Goal: Task Accomplishment & Management: Manage account settings

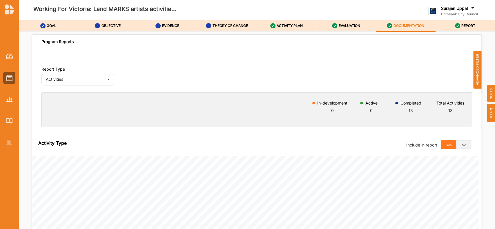
scroll to position [202, 0]
click at [476, 61] on span "ADVANCED FILTER" at bounding box center [477, 70] width 8 height 38
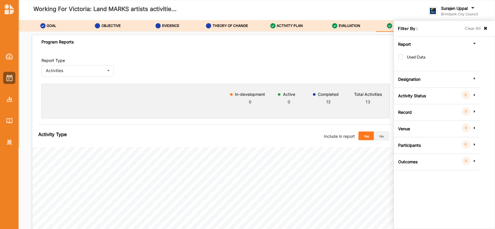
click at [397, 54] on div "Report Used Data Designation All Internal External Activity Status 0 Group by s…" at bounding box center [436, 104] width 83 height 134
click at [400, 57] on label "Used Data" at bounding box center [411, 60] width 27 height 11
click at [473, 28] on label "Clear All" at bounding box center [473, 28] width 16 height 6
click at [401, 58] on label "Used Data" at bounding box center [411, 60] width 27 height 11
checkbox input "true"
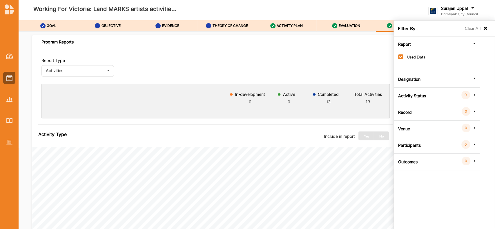
click at [323, 65] on div "Report Type Activities Activities Outcomes Inputs & Outputs" at bounding box center [215, 67] width 348 height 19
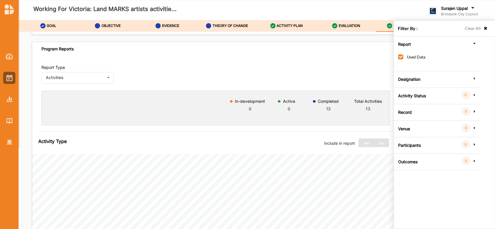
scroll to position [195, 0]
click at [95, 73] on div "Activities Activities Outcomes Inputs & Outputs" at bounding box center [77, 79] width 73 height 12
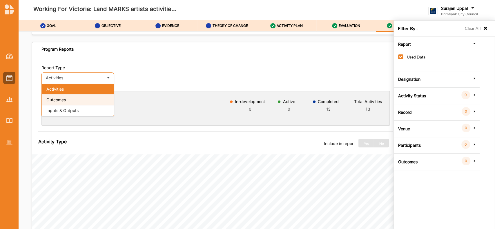
click at [80, 100] on div "Outcomes" at bounding box center [78, 100] width 72 height 11
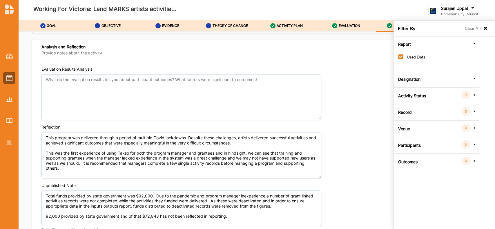
scroll to position [638, 0]
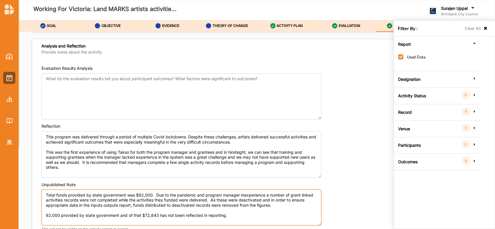
click at [244, 212] on textarea "Total funds provided by state government was $92,000. Due to the pandemic and p…" at bounding box center [181, 208] width 280 height 36
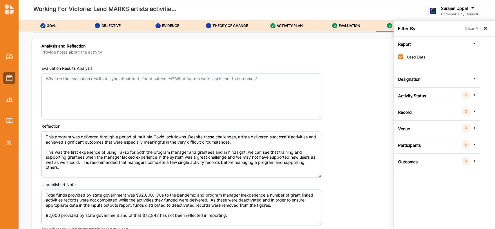
click at [485, 29] on icon at bounding box center [485, 28] width 5 height 4
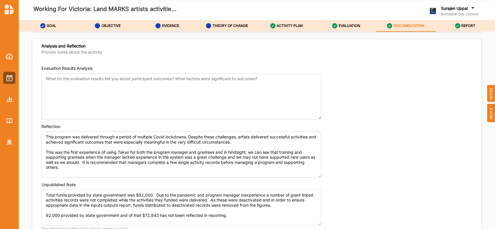
scroll to position [683, 0]
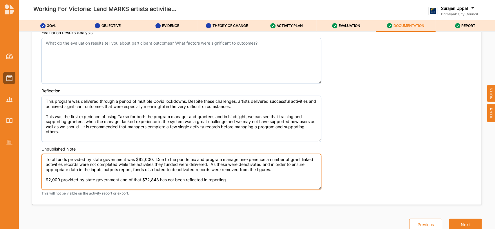
click at [246, 177] on textarea "Total funds provided by state government was $92,000. Due to the pandemic and p…" at bounding box center [181, 172] width 280 height 36
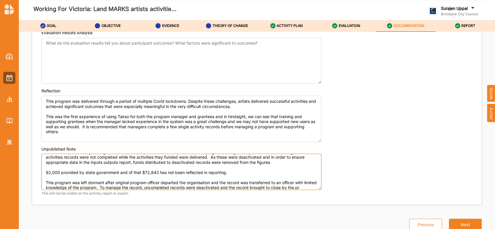
scroll to position [12, 0]
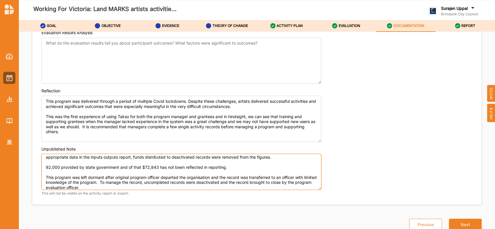
type textarea "Total funds provided by state government was $92,000. Due to the pandemic and p…"
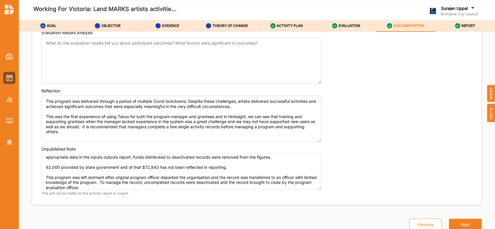
click at [483, 163] on div "Final Program Description Please ensure that the description accurately reflect…" at bounding box center [257, 134] width 476 height 204
click at [280, 29] on div "ACTIVITY PLAN" at bounding box center [286, 26] width 33 height 10
checkbox input "false"
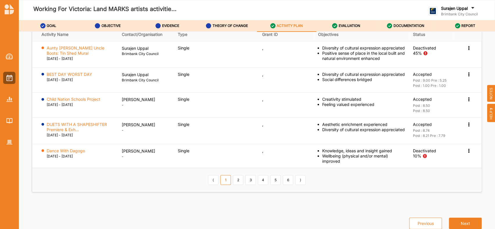
scroll to position [979, 0]
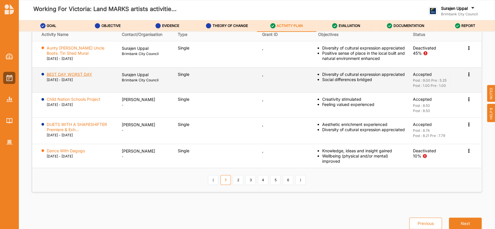
click at [72, 74] on label "BEST DAY WORST DAY" at bounding box center [70, 74] width 46 height 5
click at [466, 76] on icon at bounding box center [468, 74] width 5 height 4
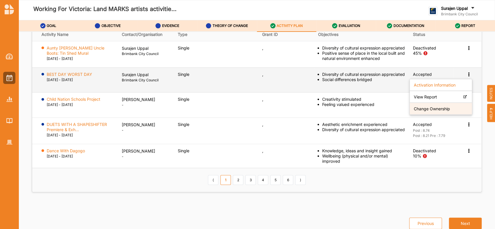
click at [428, 110] on label "Change Ownership" at bounding box center [432, 108] width 36 height 5
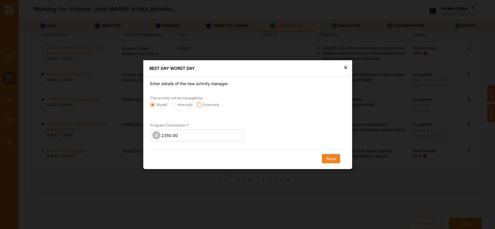
click at [199, 105] on input "Externally" at bounding box center [199, 104] width 5 height 5
radio input "true"
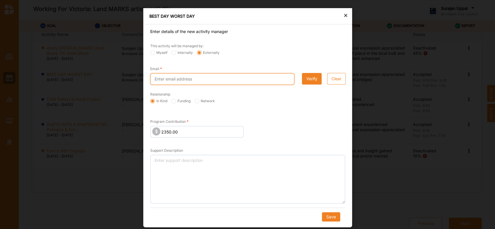
click at [163, 80] on input "Email" at bounding box center [222, 79] width 144 height 12
paste input "Samelkin22@gmail.com"
type input "Samelkin22@gmail.com"
click at [173, 103] on div "Funding" at bounding box center [180, 102] width 23 height 6
click at [175, 102] on label "Funding" at bounding box center [180, 101] width 19 height 5
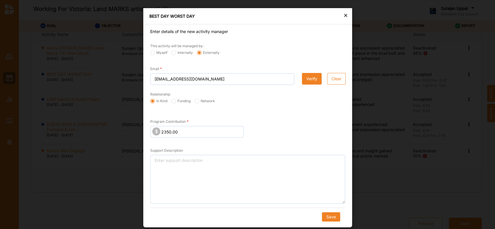
click at [175, 102] on input "Funding" at bounding box center [173, 101] width 5 height 5
radio input "true"
click at [308, 80] on button "Verify" at bounding box center [312, 79] width 20 height 12
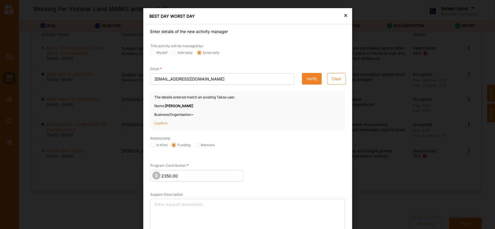
click at [159, 122] on p "Confirm" at bounding box center [168, 123] width 29 height 5
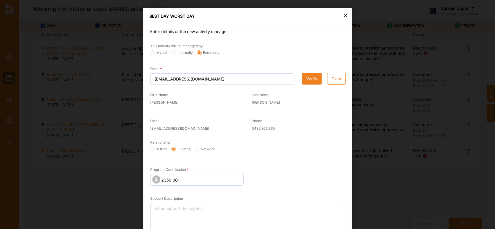
scroll to position [43, 0]
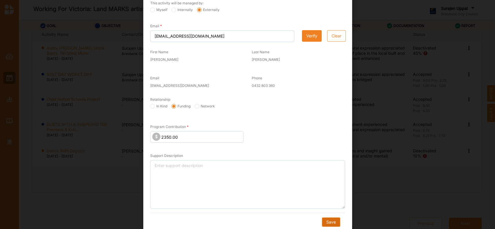
click at [327, 218] on button "Save" at bounding box center [331, 222] width 18 height 9
radio input "true"
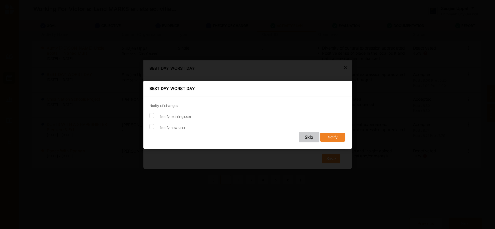
click at [304, 135] on button "Skip" at bounding box center [308, 137] width 21 height 10
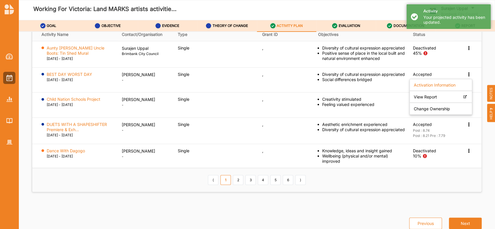
click at [151, 187] on th "⟨ 1 2 3 4 5 6 ⟩" at bounding box center [256, 180] width 449 height 24
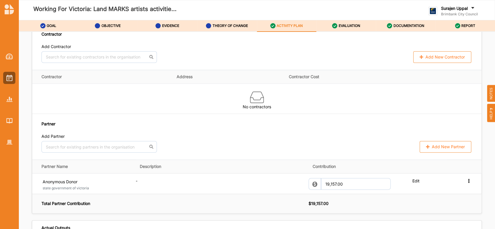
scroll to position [404, 0]
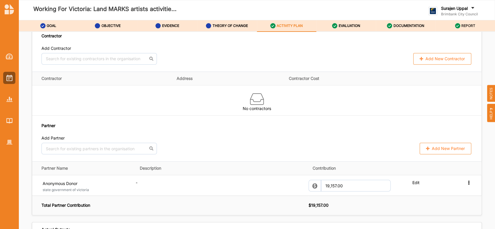
click at [470, 30] on div "REPORT" at bounding box center [465, 26] width 21 height 10
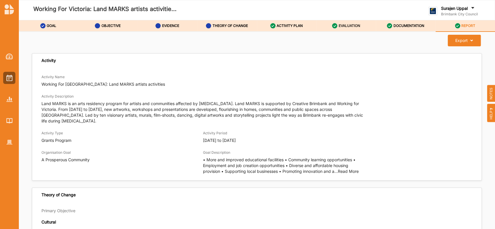
click at [344, 28] on label "EVALUATION" at bounding box center [348, 25] width 21 height 5
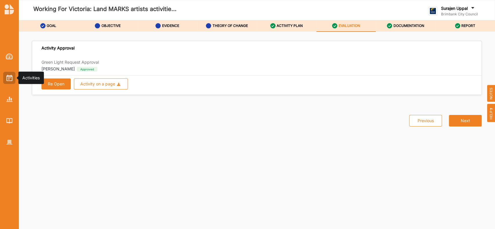
click at [9, 77] on img at bounding box center [9, 78] width 6 height 6
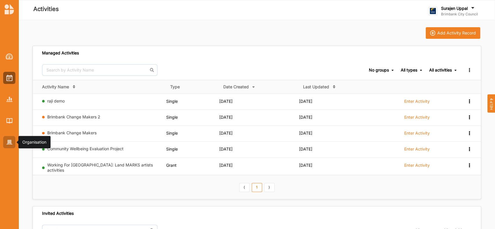
click at [15, 142] on div at bounding box center [9, 142] width 12 height 12
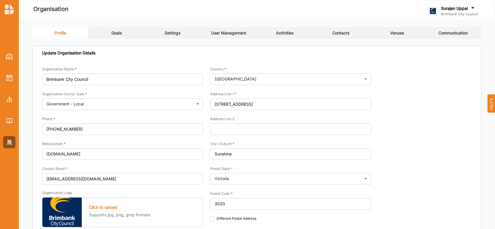
click at [292, 29] on link "Activities" at bounding box center [285, 33] width 56 height 12
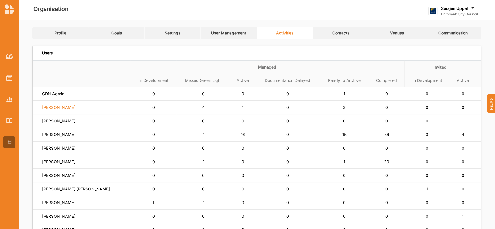
click at [67, 107] on label "Siena Balakrishnan" at bounding box center [58, 107] width 33 height 5
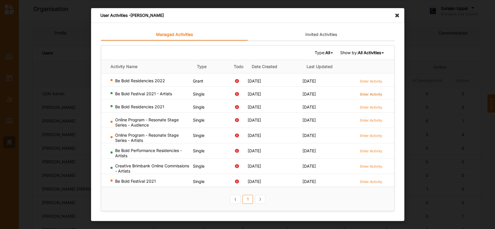
click at [370, 93] on label "Enter Activity" at bounding box center [371, 94] width 22 height 5
click at [368, 105] on label "Enter Activity" at bounding box center [371, 107] width 22 height 5
click at [374, 149] on label "Enter Activity" at bounding box center [371, 151] width 22 height 5
click at [374, 168] on label "Enter Activity" at bounding box center [371, 166] width 22 height 5
click at [378, 166] on label "Enter Activity" at bounding box center [371, 166] width 22 height 5
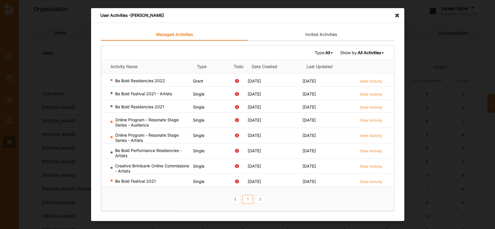
click at [398, 15] on icon at bounding box center [398, 12] width 9 height 9
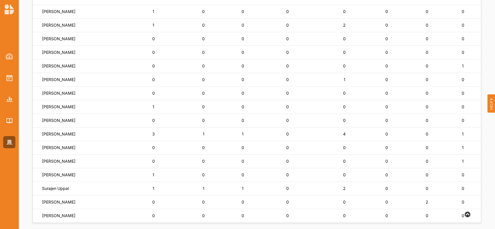
scroll to position [359, 0]
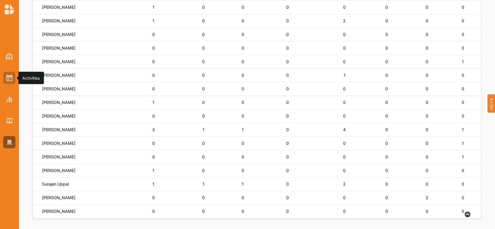
click at [6, 80] on div at bounding box center [9, 78] width 12 height 12
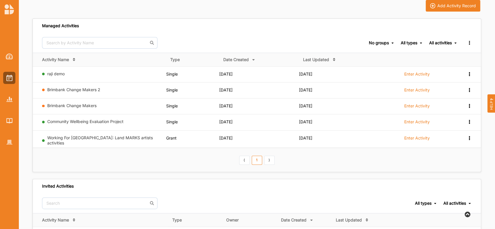
scroll to position [26, 0]
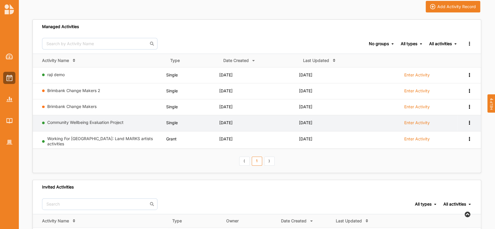
click at [417, 122] on label "Enter Activity" at bounding box center [417, 122] width 26 height 5
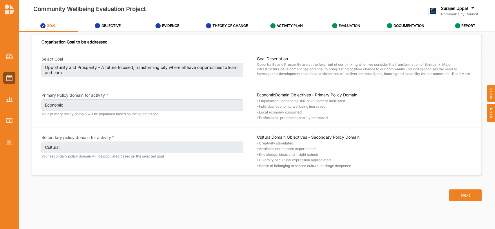
click at [355, 24] on label "EVALUATION" at bounding box center [348, 25] width 21 height 5
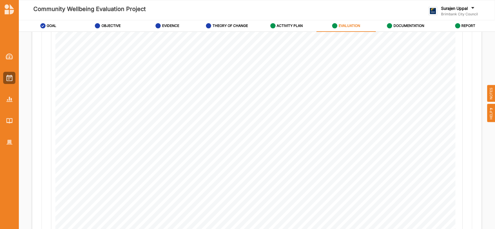
scroll to position [360, 0]
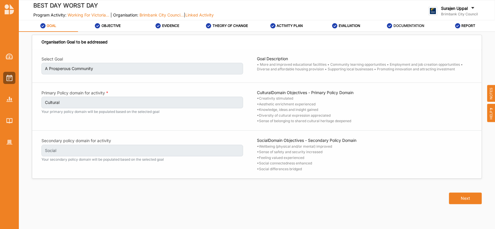
click at [399, 26] on label "DOCUMENTATION" at bounding box center [409, 25] width 31 height 5
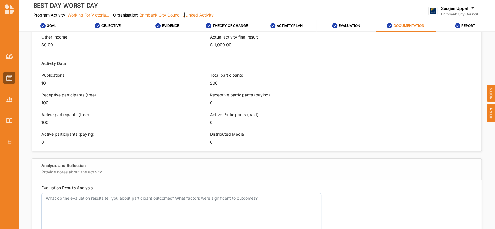
scroll to position [459, 0]
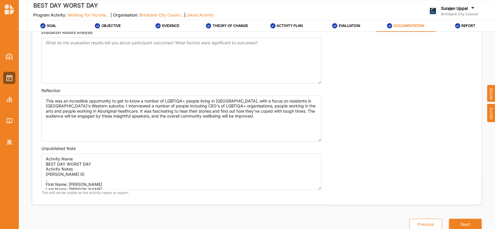
click at [198, 160] on div "Evaluation Results Analysis Reflection This was an incredible opportunity to ge…" at bounding box center [256, 115] width 449 height 180
click at [470, 22] on div "REPORT" at bounding box center [465, 26] width 21 height 10
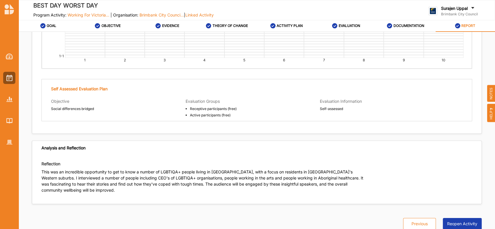
scroll to position [1199, 0]
click at [455, 225] on button "Reopen Activity" at bounding box center [462, 224] width 39 height 12
click at [412, 28] on div "DOCUMENTATION" at bounding box center [405, 26] width 37 height 10
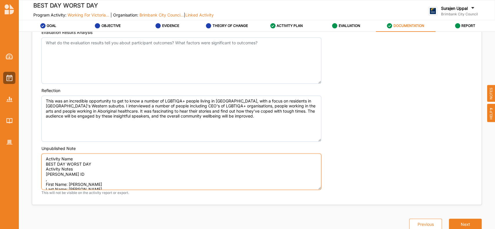
drag, startPoint x: 73, startPoint y: 185, endPoint x: 44, endPoint y: 160, distance: 38.8
click at [44, 160] on textarea "Activity Name BEST DAY WORST DAY Activity Notes Grant ID , First Name: Sam Last…" at bounding box center [181, 172] width 280 height 36
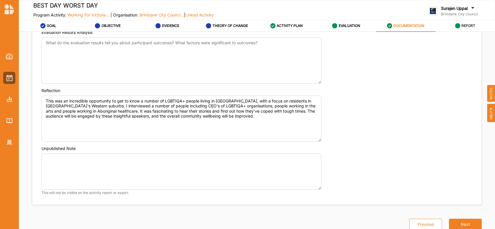
click at [467, 24] on label "REPORT" at bounding box center [468, 25] width 14 height 5
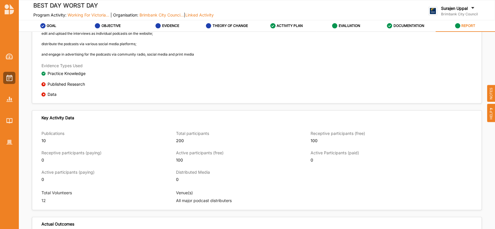
click at [464, 26] on label "REPORT" at bounding box center [468, 25] width 14 height 5
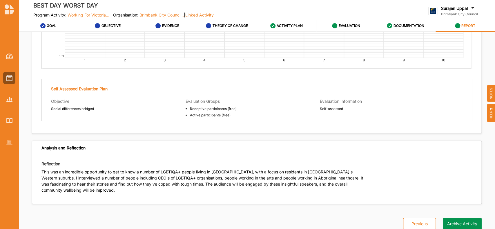
scroll to position [1199, 0]
click at [460, 225] on button "Archive Activity" at bounding box center [462, 224] width 39 height 12
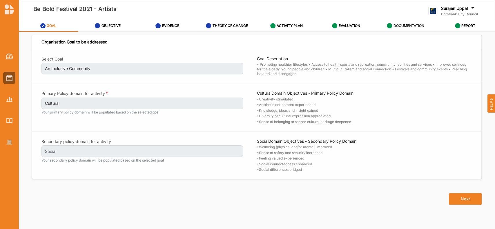
click at [406, 23] on div "DOCUMENTATION" at bounding box center [405, 26] width 37 height 10
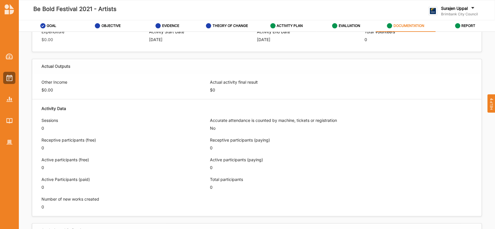
scroll to position [220, 0]
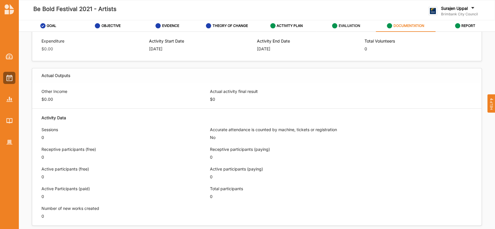
click at [347, 29] on div "EVALUATION" at bounding box center [346, 26] width 28 height 10
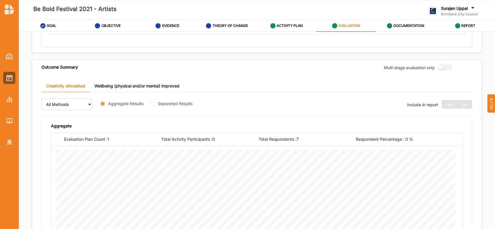
scroll to position [227, 0]
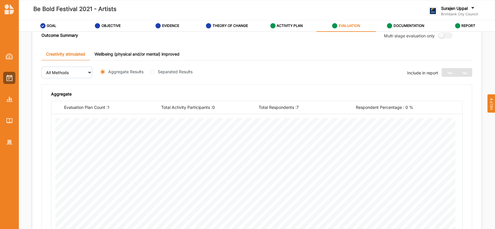
click at [142, 51] on link "Wellbeing (physical and/or mental) improved" at bounding box center [137, 54] width 94 height 12
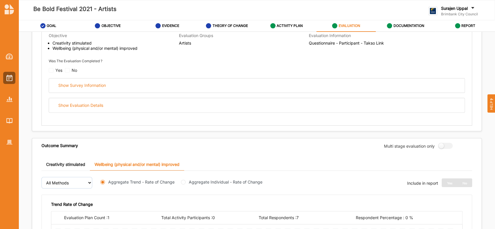
scroll to position [116, 0]
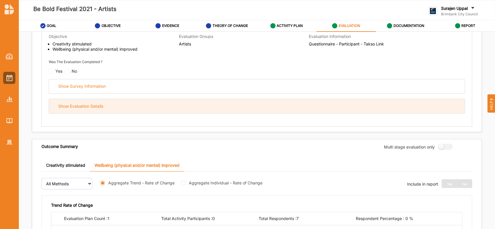
click at [126, 108] on div "Show Evaluation Details" at bounding box center [257, 106] width 416 height 14
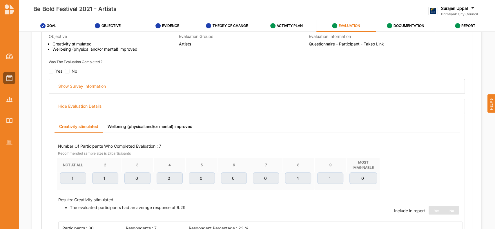
click at [132, 129] on link "Wellbeing (physical and/or mental) improved" at bounding box center [150, 127] width 94 height 12
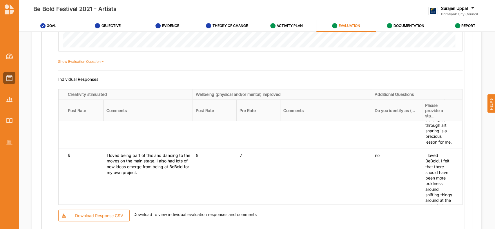
scroll to position [932, 0]
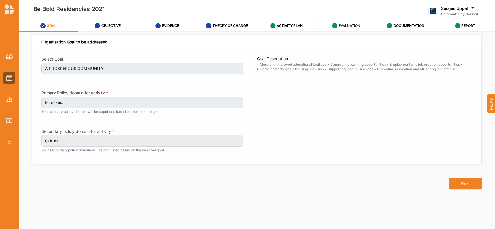
click at [350, 29] on div "EVALUATION" at bounding box center [346, 26] width 28 height 10
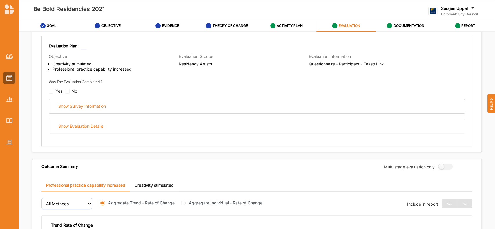
scroll to position [97, 0]
click at [317, 123] on div "Show Evaluation Details" at bounding box center [257, 125] width 416 height 14
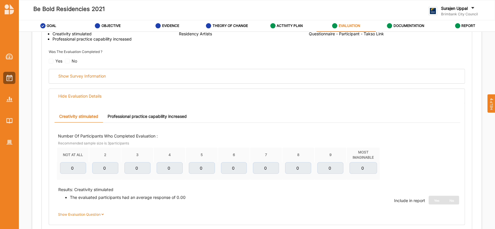
scroll to position [124, 0]
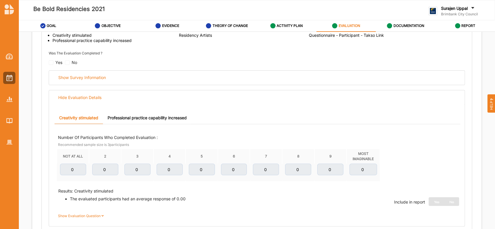
click at [154, 112] on link "Professional practice capability increased" at bounding box center [147, 118] width 88 height 12
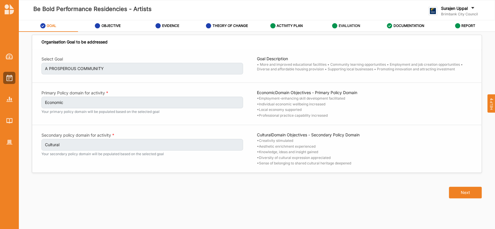
click at [358, 30] on div "EVALUATION" at bounding box center [346, 26] width 28 height 10
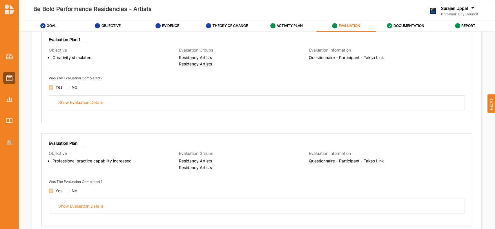
scroll to position [104, 0]
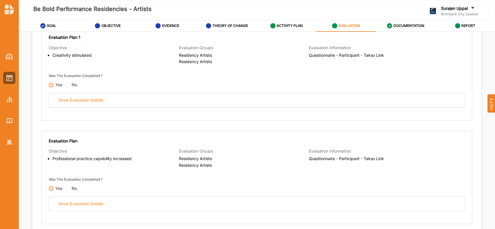
click at [329, 103] on div "Show Evaluation Details" at bounding box center [257, 100] width 416 height 14
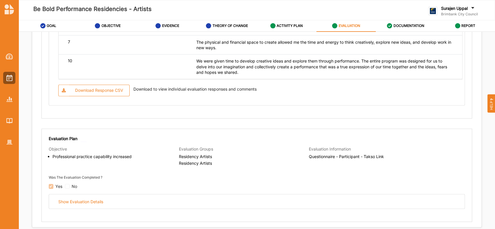
scroll to position [626, 0]
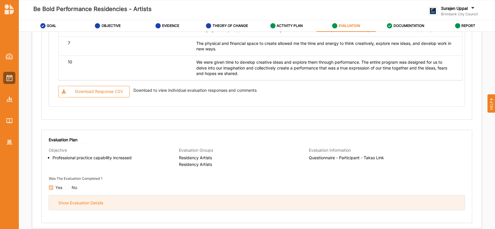
click at [292, 203] on div "Show Evaluation Details" at bounding box center [257, 203] width 416 height 14
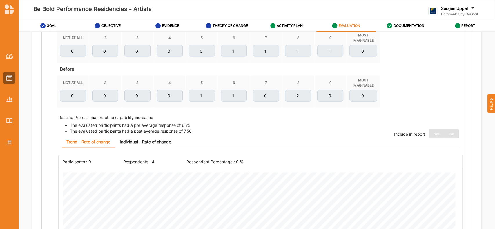
scroll to position [862, 0]
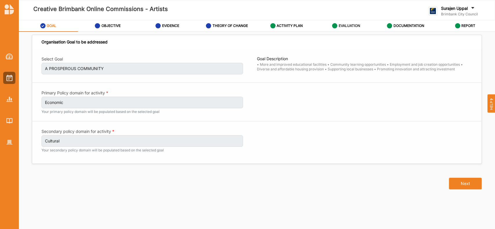
click at [350, 24] on label "EVALUATION" at bounding box center [348, 25] width 21 height 5
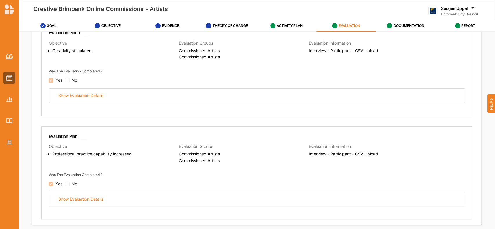
scroll to position [109, 0]
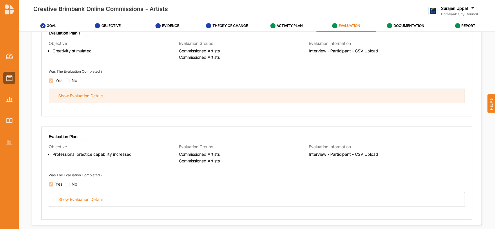
click at [272, 94] on div "Show Evaluation Details" at bounding box center [257, 96] width 416 height 14
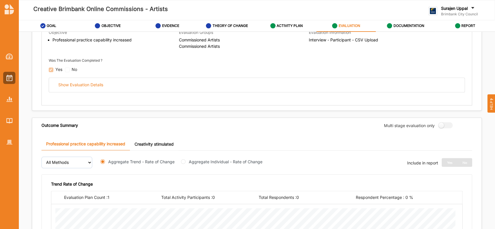
scroll to position [378, 0]
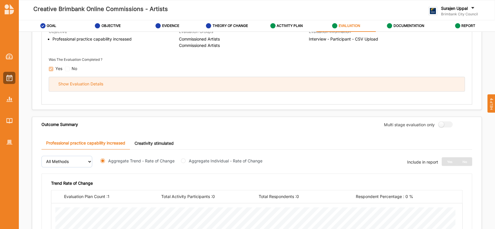
click at [274, 77] on div "Show Evaluation Details" at bounding box center [257, 84] width 416 height 14
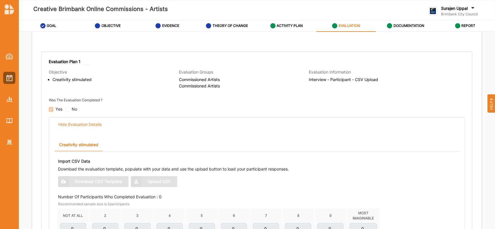
scroll to position [58, 0]
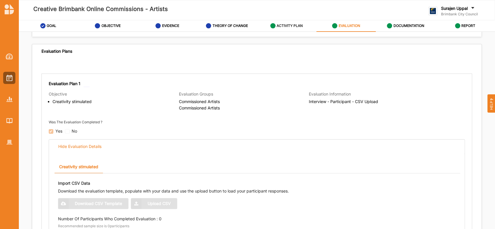
click at [283, 29] on div "ACTIVITY PLAN" at bounding box center [286, 26] width 33 height 10
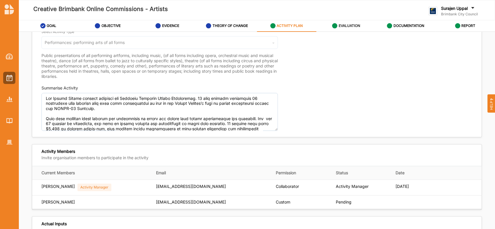
click at [357, 24] on label "EVALUATION" at bounding box center [348, 25] width 21 height 5
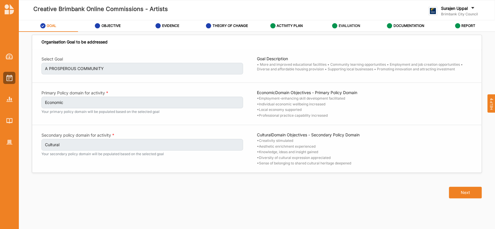
click at [348, 23] on label "EVALUATION" at bounding box center [348, 25] width 21 height 5
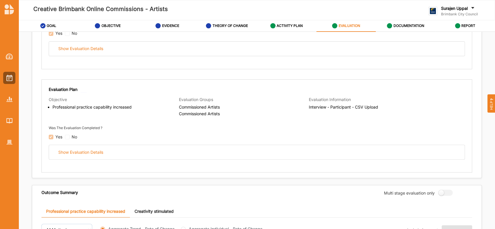
scroll to position [157, 0]
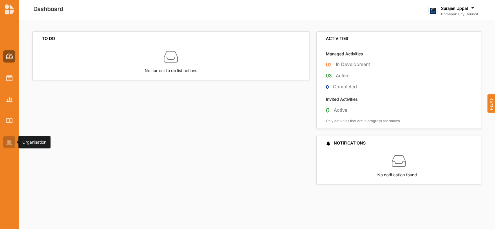
click at [14, 144] on div at bounding box center [9, 142] width 12 height 12
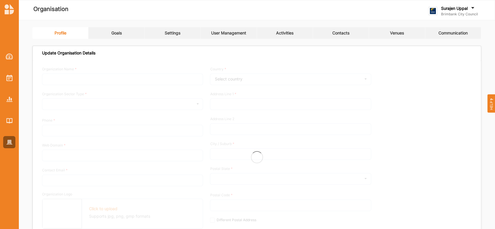
type input "Brimbank City Council"
type input "[PHONE_NUMBER]"
type input "[DOMAIN_NAME]"
type input "[EMAIL_ADDRESS][DOMAIN_NAME]"
type input "[STREET_ADDRESS]"
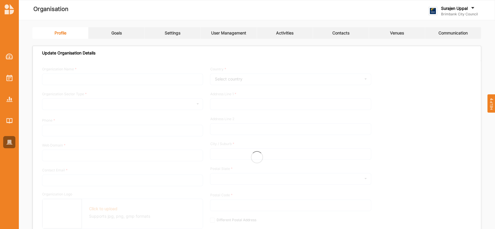
type input "Sunshine"
type input "3020"
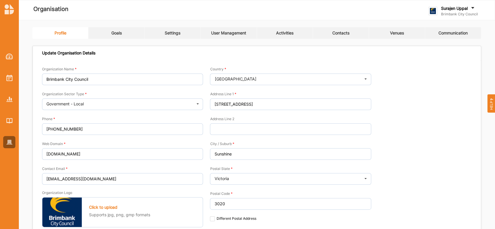
click at [284, 37] on link "Activities" at bounding box center [285, 33] width 56 height 12
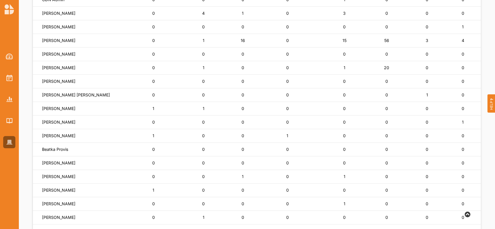
scroll to position [95, 0]
click at [52, 133] on label "Mariah Magri" at bounding box center [58, 135] width 33 height 5
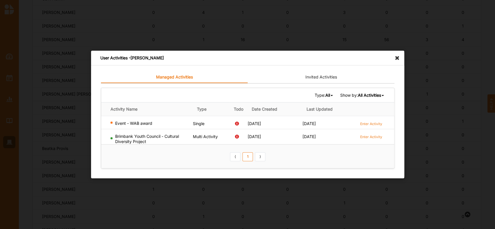
click at [400, 60] on div "User Activities - Mariah Magri" at bounding box center [247, 58] width 313 height 15
click at [396, 59] on icon at bounding box center [398, 55] width 9 height 9
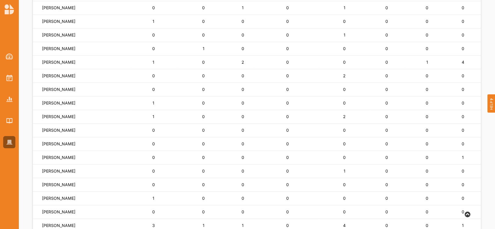
scroll to position [264, 0]
click at [55, 63] on label "Jane Allen" at bounding box center [58, 61] width 33 height 5
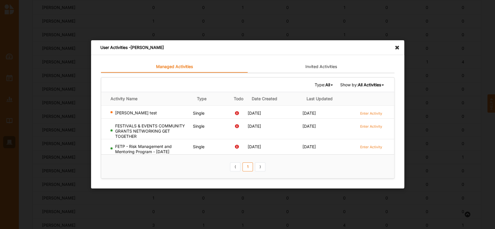
click at [371, 122] on td "Enter Activity" at bounding box center [375, 129] width 37 height 21
click at [371, 127] on label "Enter Activity" at bounding box center [371, 126] width 22 height 5
click at [371, 149] on label "Enter Activity" at bounding box center [371, 147] width 22 height 5
click at [375, 111] on label "Enter Activity" at bounding box center [371, 113] width 22 height 5
click at [367, 126] on label "Enter Activity" at bounding box center [371, 126] width 22 height 5
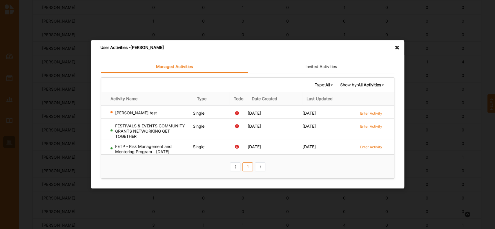
drag, startPoint x: 175, startPoint y: 151, endPoint x: 114, endPoint y: 148, distance: 60.9
click at [114, 148] on div "FETP - Risk Management and Mentoring Program - Nov 2023" at bounding box center [150, 149] width 80 height 10
copy div "FETP - Risk Management and Mentoring Program - Nov 2023"
click at [393, 49] on div "User Activities - Jane Allen" at bounding box center [247, 47] width 313 height 15
click at [398, 50] on icon at bounding box center [398, 44] width 9 height 9
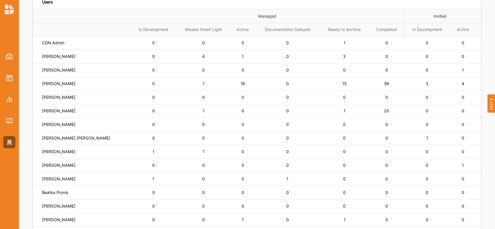
scroll to position [0, 0]
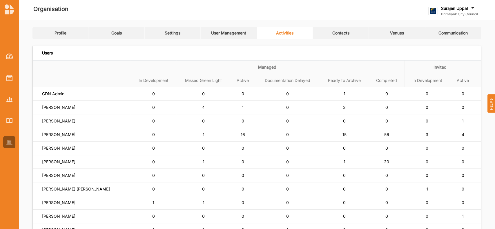
click at [340, 29] on link "Contacts" at bounding box center [341, 33] width 56 height 12
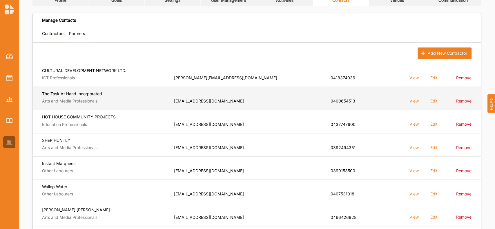
scroll to position [135, 0]
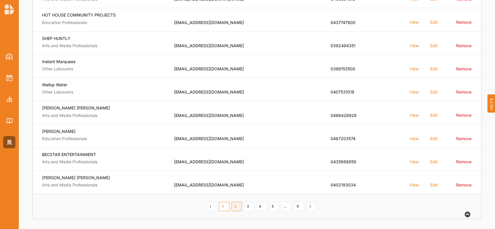
click at [234, 210] on link "2" at bounding box center [236, 206] width 10 height 9
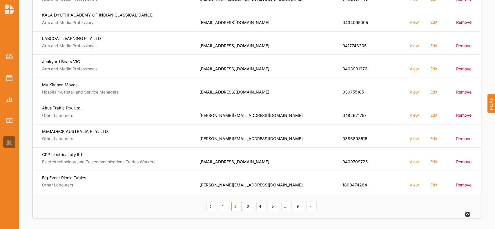
click at [255, 206] on div "⟨ 1 2 3 4 5 ... 9 ⟩" at bounding box center [257, 206] width 122 height 10
click at [244, 211] on th "⟨ 1 2 3 4 5 ... 9 ⟩" at bounding box center [257, 206] width 448 height 24
click at [251, 201] on div "⟨ 1 2 3 4 5 ... 9 ⟩" at bounding box center [257, 206] width 122 height 10
click at [249, 210] on link "3" at bounding box center [249, 206] width 10 height 9
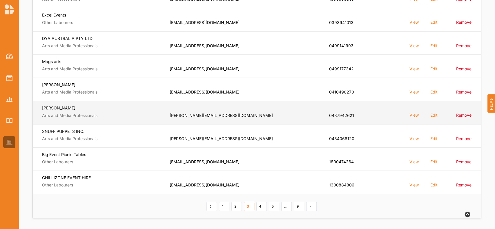
scroll to position [0, 0]
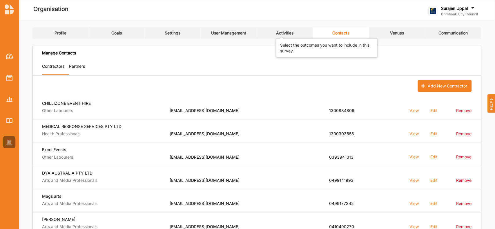
click at [288, 31] on div "Activities" at bounding box center [284, 32] width 17 height 5
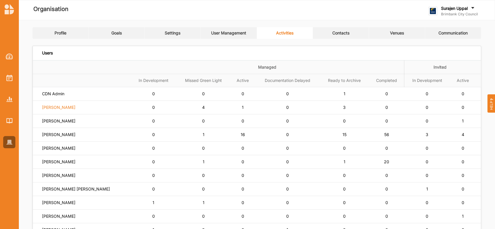
click at [44, 107] on label "Siena Balakrishnan" at bounding box center [58, 107] width 33 height 5
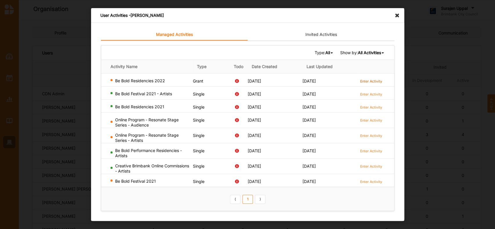
click at [370, 80] on label "Enter Activity" at bounding box center [371, 81] width 22 height 5
click at [371, 121] on label "Enter Activity" at bounding box center [371, 120] width 22 height 5
click at [373, 135] on label "Enter Activity" at bounding box center [371, 135] width 22 height 5
click at [375, 180] on label "Enter Activity" at bounding box center [371, 182] width 22 height 5
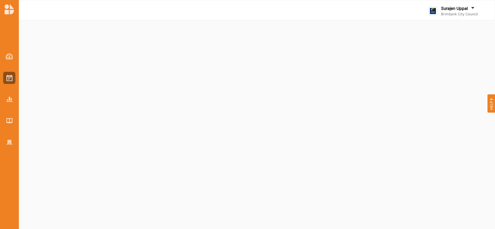
select select "2"
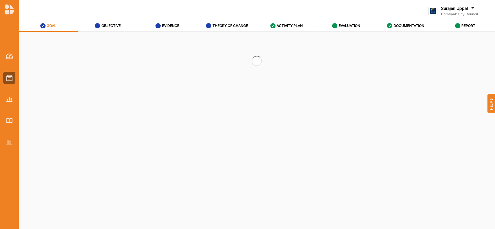
select select "2"
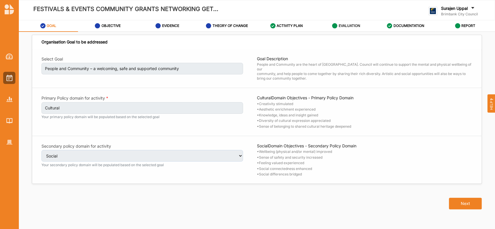
click at [349, 22] on div "EVALUATION" at bounding box center [346, 26] width 28 height 10
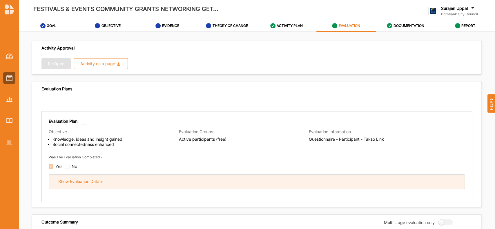
click at [278, 185] on div "Show Evaluation Details" at bounding box center [257, 182] width 416 height 14
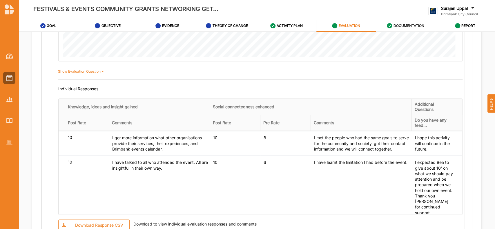
click at [410, 25] on label "DOCUMENTATION" at bounding box center [409, 25] width 31 height 5
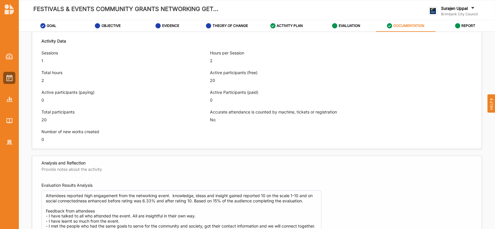
scroll to position [293, 0]
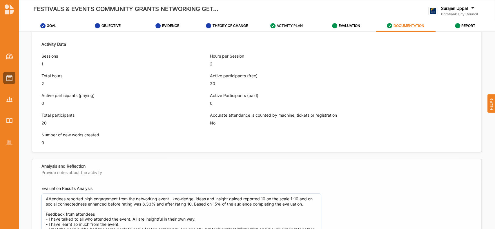
click at [292, 20] on link "ACTIVITY PLAN" at bounding box center [286, 26] width 59 height 12
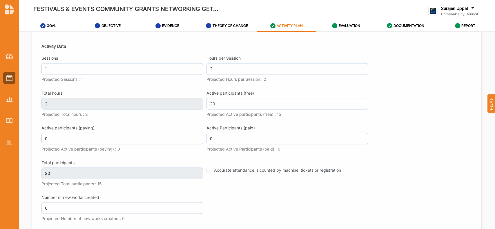
scroll to position [686, 0]
click at [347, 29] on div "EVALUATION" at bounding box center [346, 26] width 28 height 10
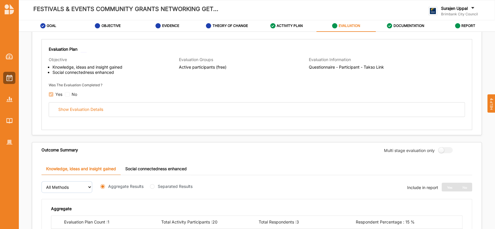
scroll to position [340, 0]
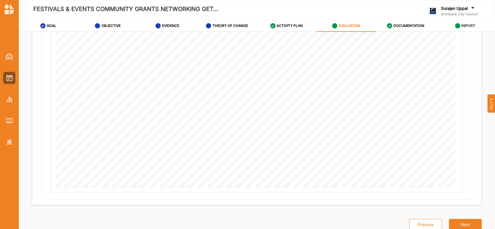
click at [462, 26] on label "REPORT" at bounding box center [468, 25] width 14 height 5
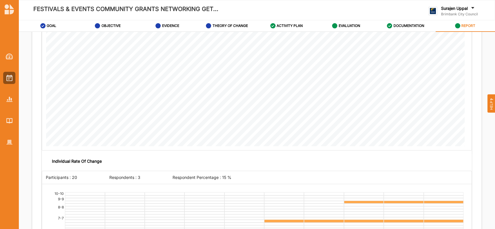
scroll to position [1629, 0]
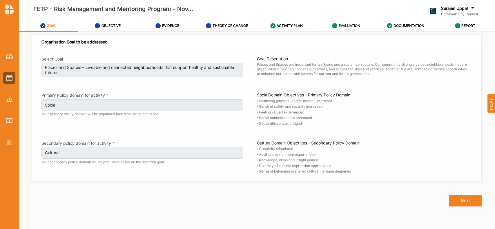
click at [338, 22] on div "EVALUATION" at bounding box center [346, 26] width 28 height 10
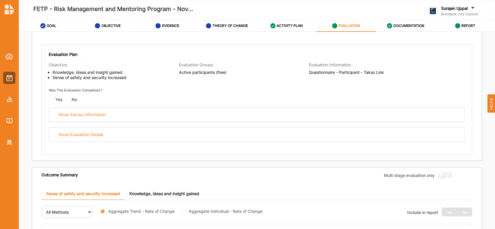
scroll to position [67, 0]
click at [285, 140] on div "Show Evaluation Details" at bounding box center [257, 135] width 416 height 14
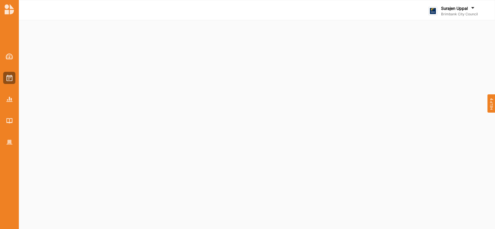
select select "2"
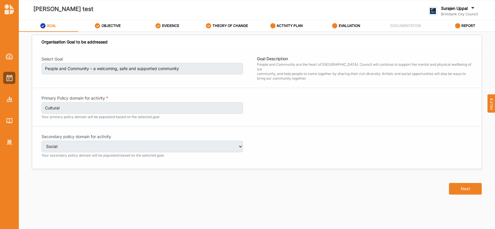
select select "2"
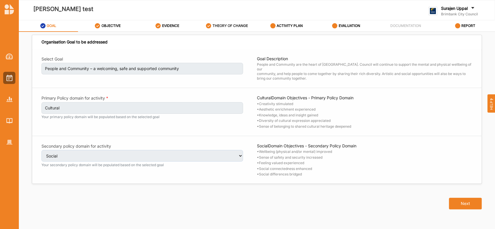
click at [211, 27] on div "THEORY OF CHANGE" at bounding box center [227, 26] width 42 height 10
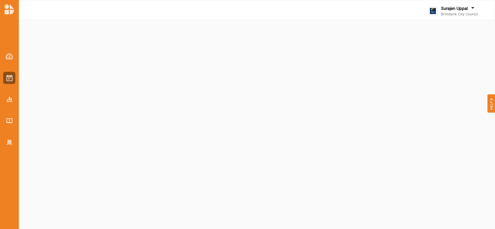
select select "2"
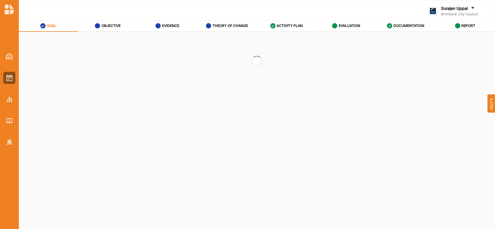
select select "2"
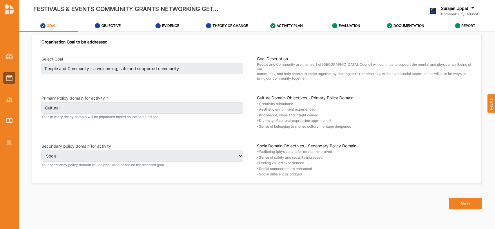
click at [458, 24] on icon at bounding box center [457, 25] width 5 height 5
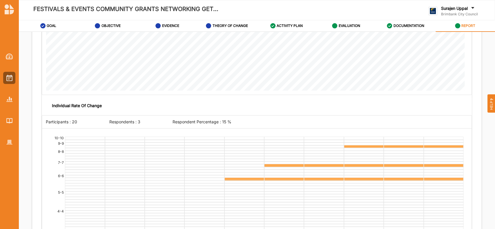
scroll to position [1629, 0]
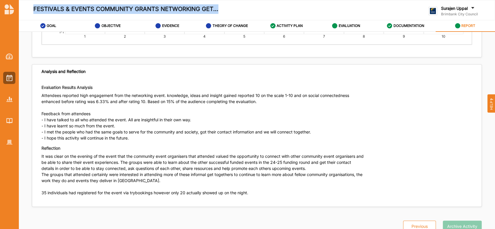
drag, startPoint x: 32, startPoint y: 10, endPoint x: 246, endPoint y: 4, distance: 213.2
click at [246, 4] on div "FESTIVALS & EVENTS COMMUNITY GRANTS NETWORKING GET..." at bounding box center [166, 10] width 286 height 12
copy label "FESTIVALS & EVENTS COMMUNITY GRANTS NETWORKING GET..."
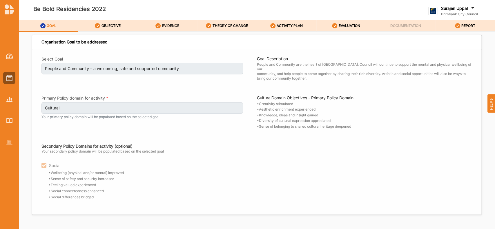
click at [168, 26] on label "EVIDENCE" at bounding box center [170, 25] width 17 height 5
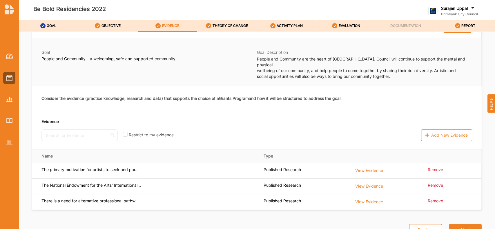
scroll to position [18, 0]
click at [230, 26] on label "THEORY OF CHANGE" at bounding box center [230, 25] width 35 height 5
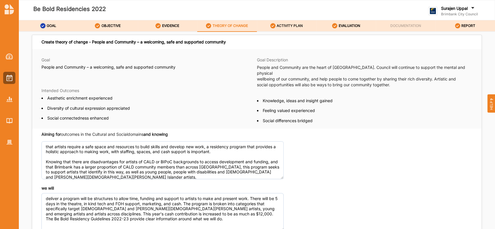
click at [296, 28] on label "ACTIVITY PLAN" at bounding box center [290, 25] width 26 height 5
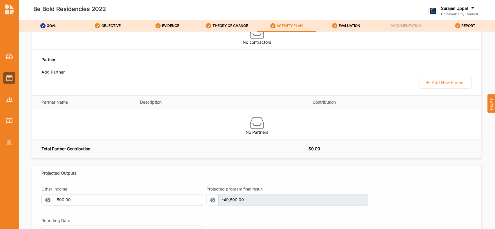
scroll to position [504, 0]
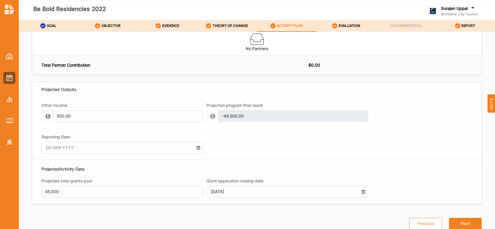
click at [391, 187] on form "Other Income 500.00 Projected program final result -49,500.00 This field is inv…" at bounding box center [256, 150] width 449 height 107
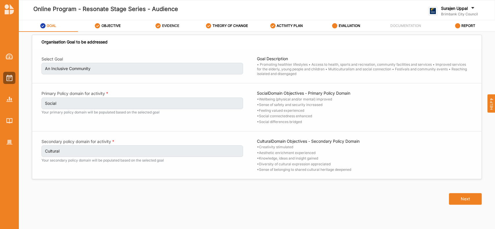
click at [168, 30] on div "EVIDENCE" at bounding box center [167, 26] width 24 height 10
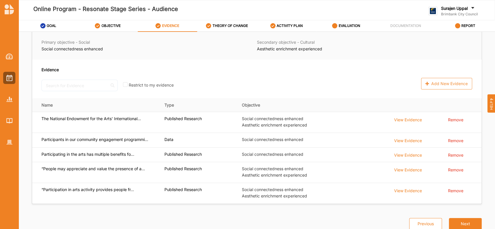
scroll to position [60, 0]
click at [232, 26] on label "THEORY OF CHANGE" at bounding box center [230, 25] width 35 height 5
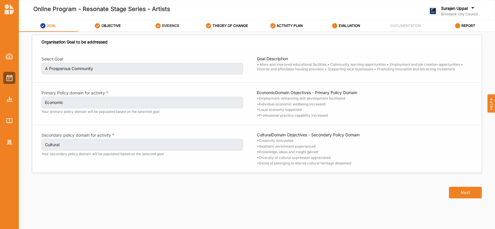
click at [170, 26] on label "EVIDENCE" at bounding box center [170, 25] width 17 height 5
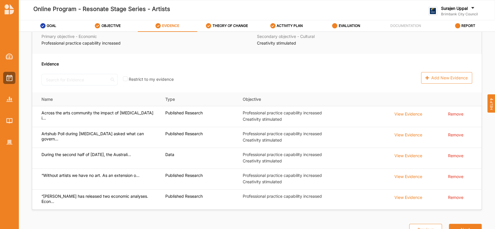
scroll to position [66, 0]
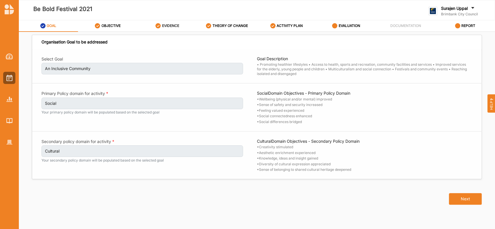
click at [167, 23] on div "EVIDENCE" at bounding box center [167, 26] width 24 height 10
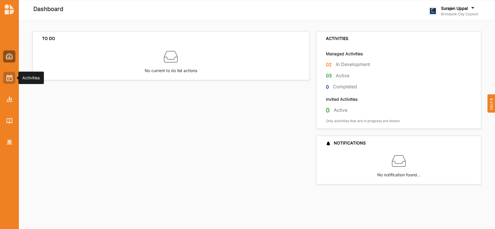
click at [5, 75] on div at bounding box center [9, 78] width 12 height 12
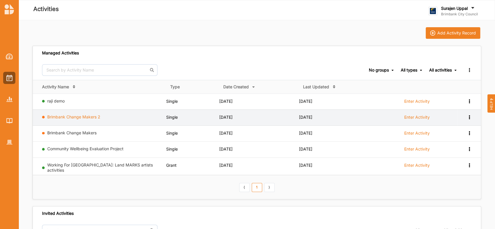
click at [82, 118] on link "Brimbank Change Makers 2" at bounding box center [73, 117] width 53 height 5
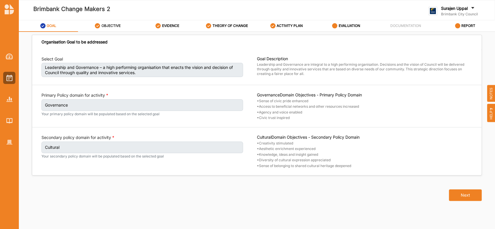
click at [112, 28] on div "OBJECTIVE" at bounding box center [108, 26] width 26 height 10
select select "17"
select select "3"
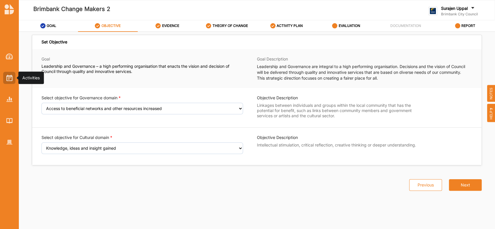
click at [7, 76] on img at bounding box center [9, 78] width 6 height 6
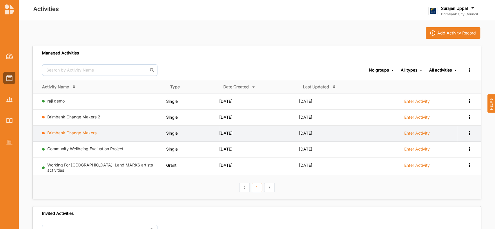
click at [69, 133] on link "Brimbank Change Makers" at bounding box center [71, 133] width 49 height 5
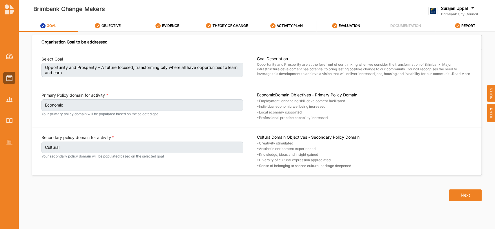
click at [104, 30] on div "OBJECTIVE" at bounding box center [108, 26] width 26 height 10
select select "10"
select select "3"
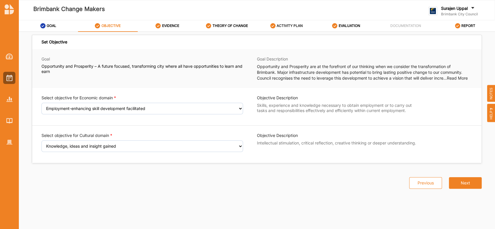
click at [284, 26] on label "ACTIVITY PLAN" at bounding box center [290, 25] width 26 height 5
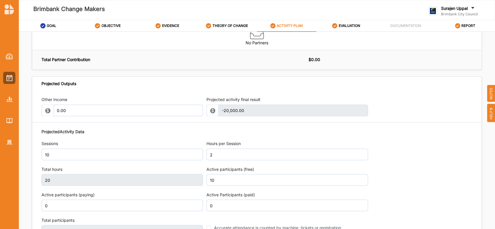
scroll to position [621, 0]
drag, startPoint x: 17, startPoint y: 139, endPoint x: 11, endPoint y: 140, distance: 5.9
click at [11, 140] on div at bounding box center [9, 94] width 19 height 107
click at [11, 140] on img at bounding box center [9, 142] width 6 height 5
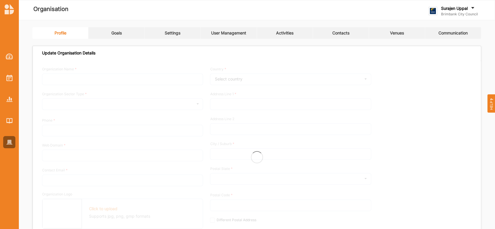
type input "Brimbank City Council"
type input "[PHONE_NUMBER]"
type input "[DOMAIN_NAME]"
type input "[EMAIL_ADDRESS][DOMAIN_NAME]"
type input "[STREET_ADDRESS]"
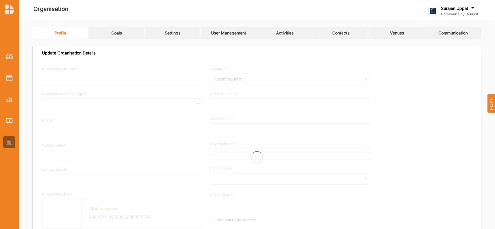
type input "Sunshine"
type input "3020"
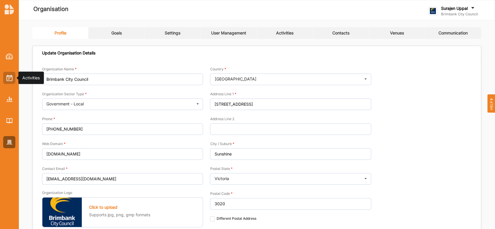
click at [7, 76] on img at bounding box center [9, 78] width 6 height 6
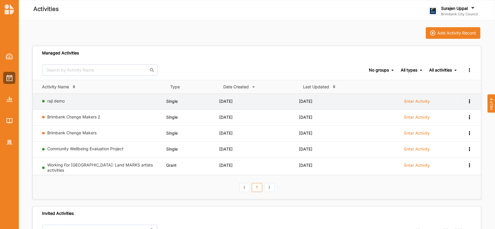
click at [472, 101] on td "View Report View Team Duplicate Add to group" at bounding box center [468, 102] width 23 height 16
click at [418, 101] on label "Enter Activity" at bounding box center [417, 101] width 26 height 5
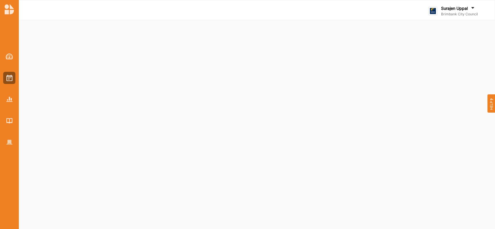
select select "2"
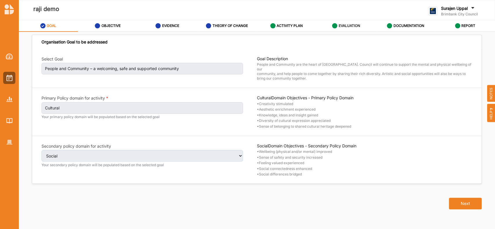
click at [342, 21] on div "EVALUATION" at bounding box center [346, 26] width 28 height 10
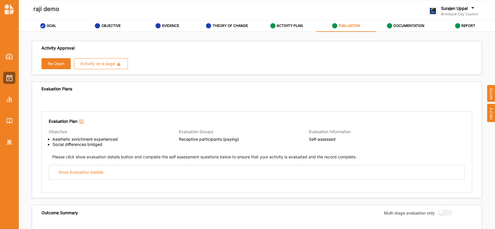
click at [56, 66] on button "Re Open" at bounding box center [55, 63] width 29 height 11
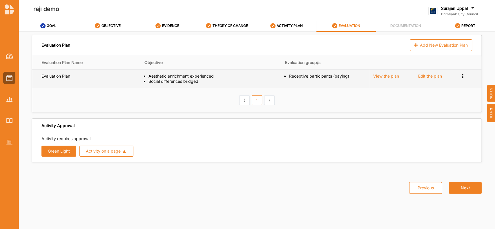
click at [466, 76] on div "Preview Survey Remove" at bounding box center [463, 76] width 6 height 5
click at [437, 97] on span "Remove" at bounding box center [439, 95] width 15 height 5
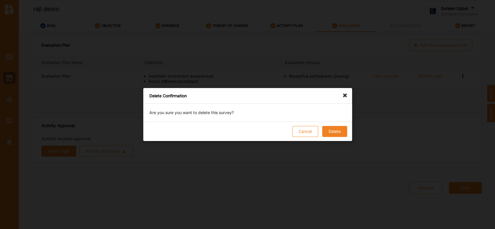
click at [339, 130] on button "Delete" at bounding box center [334, 131] width 25 height 11
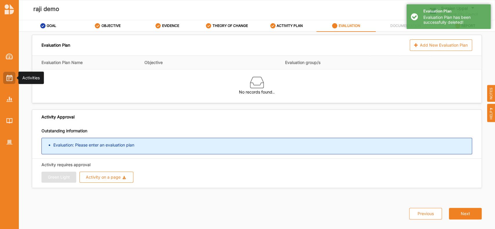
click at [7, 82] on div at bounding box center [9, 78] width 12 height 12
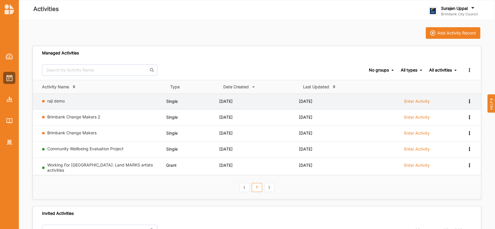
click at [469, 100] on icon at bounding box center [469, 101] width 5 height 4
click at [452, 143] on div "Remove" at bounding box center [454, 143] width 26 height 4
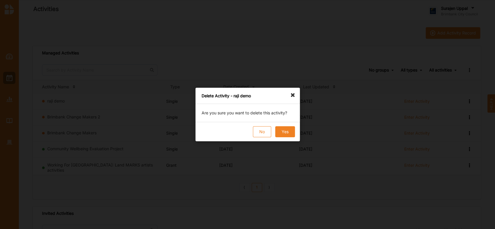
click at [285, 131] on button "Yes" at bounding box center [285, 131] width 20 height 11
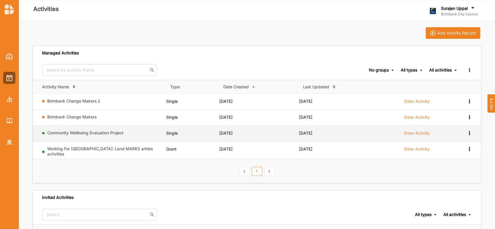
click at [419, 132] on label "Enter Activity" at bounding box center [417, 133] width 26 height 5
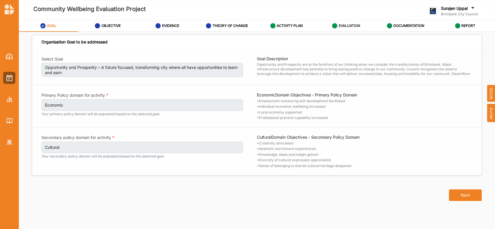
click at [344, 24] on label "EVALUATION" at bounding box center [348, 25] width 21 height 5
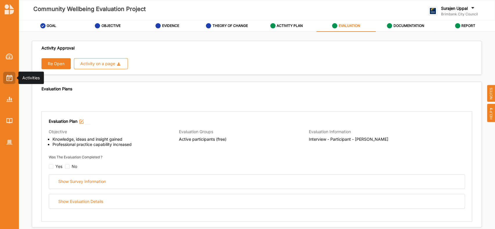
click at [7, 75] on img at bounding box center [9, 78] width 6 height 6
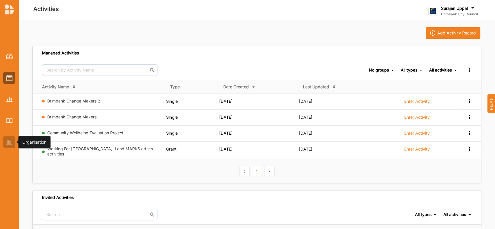
click at [8, 143] on img at bounding box center [9, 142] width 6 height 5
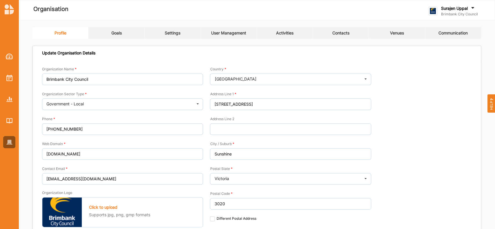
click at [229, 37] on link "User Management" at bounding box center [229, 33] width 56 height 12
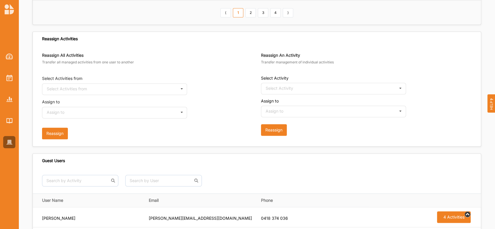
scroll to position [335, 0]
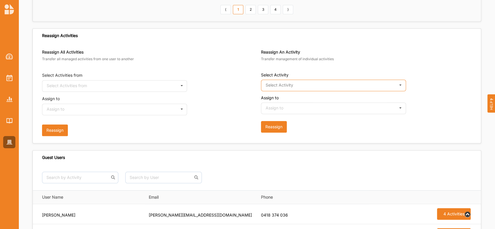
click at [394, 86] on input "text" at bounding box center [334, 86] width 144 height 12
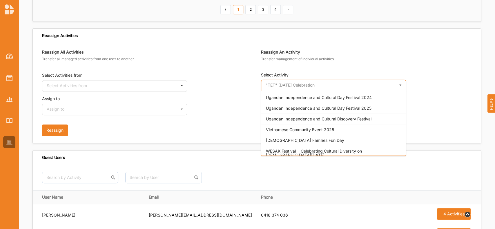
scroll to position [1601, 0]
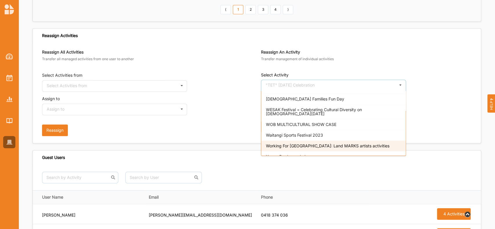
click at [356, 144] on span "Working For [GEOGRAPHIC_DATA]: Land MARKS artists activities" at bounding box center [328, 146] width 124 height 5
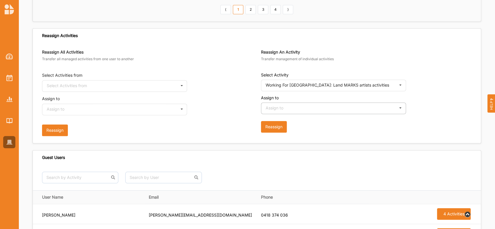
click at [397, 108] on icon at bounding box center [400, 108] width 9 height 11
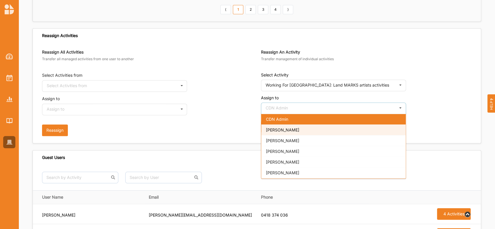
click at [385, 129] on div "[PERSON_NAME]" at bounding box center [333, 130] width 144 height 11
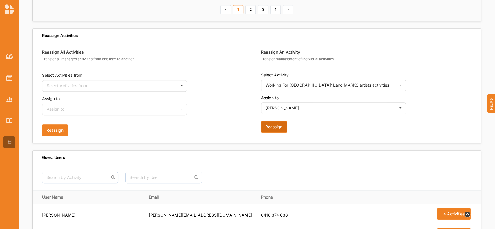
click at [276, 130] on button "Reassign" at bounding box center [274, 127] width 26 height 12
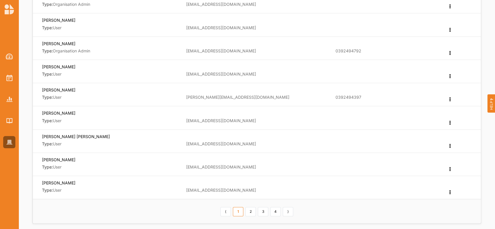
scroll to position [0, 0]
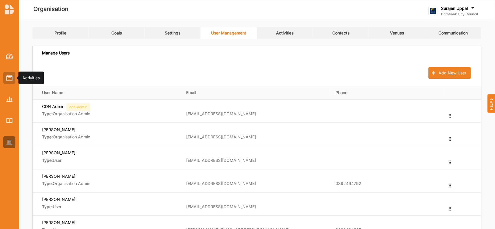
click at [9, 80] on img at bounding box center [9, 78] width 6 height 6
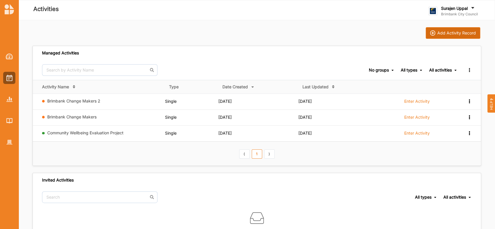
click at [451, 31] on div "Add Activity Record" at bounding box center [456, 32] width 39 height 5
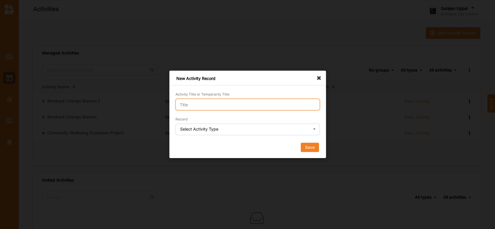
click at [247, 106] on input "Activity Title or Temporarily Title" at bounding box center [247, 105] width 144 height 12
type input "demo"
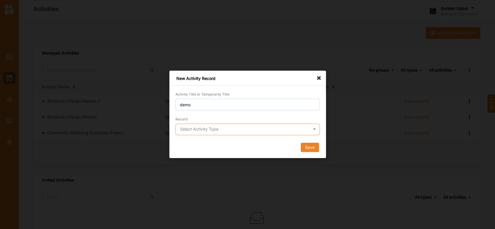
click at [241, 127] on input "text" at bounding box center [248, 130] width 144 height 12
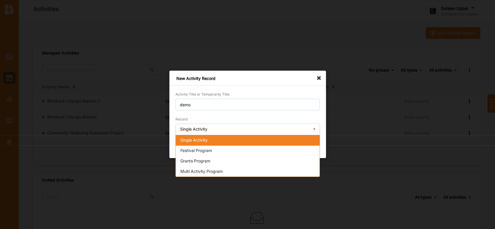
click at [233, 142] on div "Single Activity" at bounding box center [248, 140] width 144 height 10
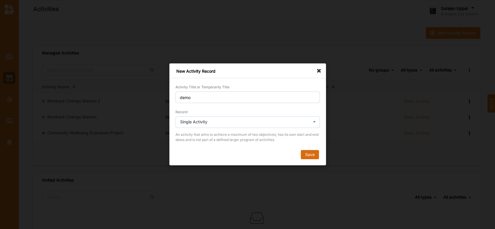
click at [315, 156] on button "Save" at bounding box center [309, 155] width 18 height 9
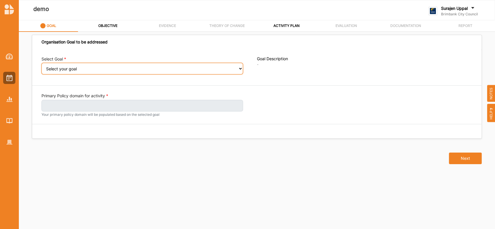
click at [79, 72] on select "Select your goal People and Community – a welcoming, safe and supported communi…" at bounding box center [142, 69] width 202 height 12
select select "241"
click at [41, 67] on select "Select your goal People and Community – a welcoming, safe and supported communi…" at bounding box center [142, 69] width 202 height 12
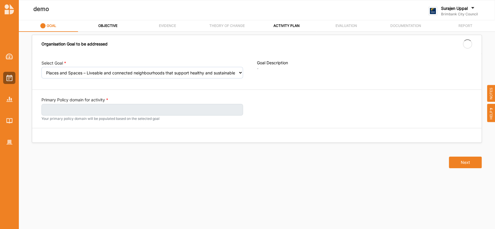
select select "241"
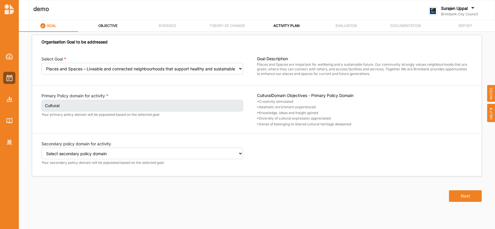
click at [105, 25] on label "OBJECTIVE" at bounding box center [107, 25] width 19 height 5
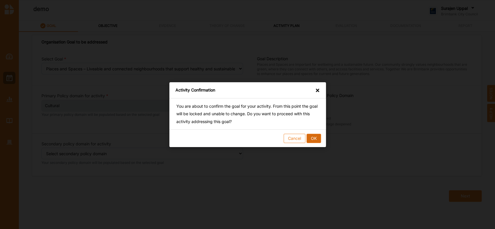
click at [318, 136] on button "OK" at bounding box center [313, 138] width 15 height 9
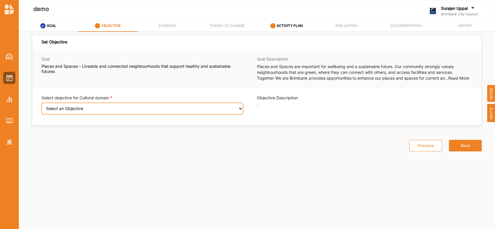
click at [112, 113] on select "Select an Objective Creativity stimulated Aesthetic enrichment experienced Know…" at bounding box center [142, 109] width 202 height 12
select select "1"
click at [41, 107] on select "Select an Objective Creativity stimulated Aesthetic enrichment experienced Know…" at bounding box center [142, 109] width 202 height 12
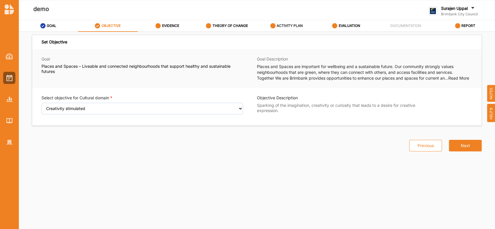
click at [299, 23] on label "ACTIVITY PLAN" at bounding box center [290, 25] width 26 height 5
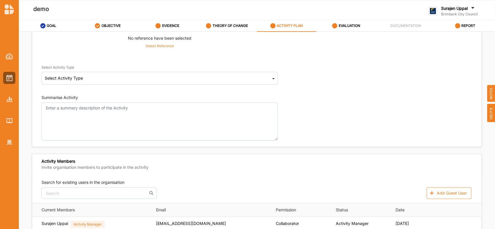
scroll to position [91, 0]
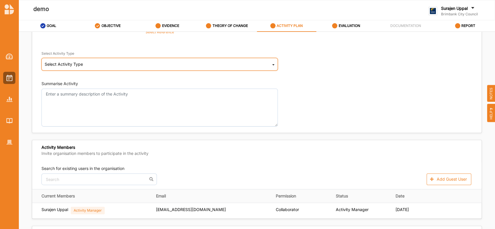
click at [266, 64] on div "Select Activity Type Cultural infrastructure development Acquisitions and Commi…" at bounding box center [159, 64] width 236 height 13
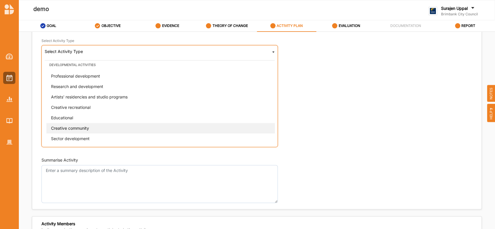
scroll to position [103, 0]
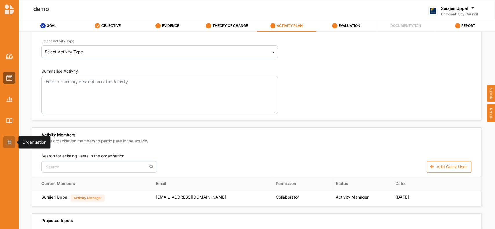
click at [9, 138] on div at bounding box center [9, 142] width 12 height 12
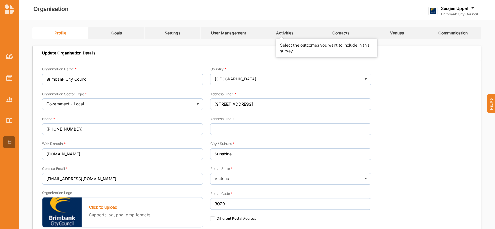
click at [280, 33] on div "Activities" at bounding box center [284, 32] width 17 height 5
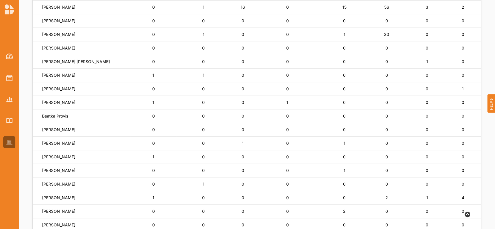
scroll to position [127, 0]
click at [5, 103] on div at bounding box center [9, 99] width 12 height 12
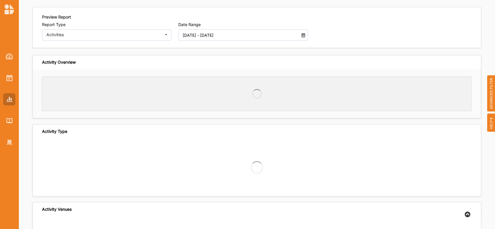
scroll to position [20, 0]
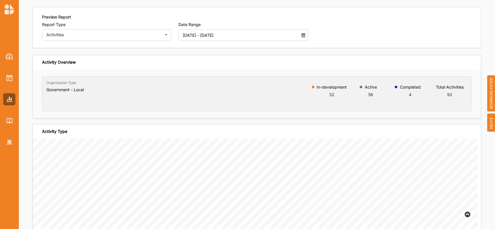
click at [274, 39] on input "[DATE] - [DATE]" at bounding box center [238, 35] width 117 height 12
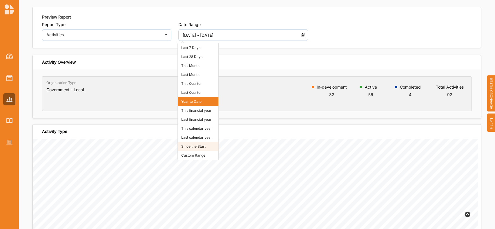
click at [206, 145] on li "Since the Start" at bounding box center [198, 146] width 41 height 9
type input "[DATE] - [DATE]"
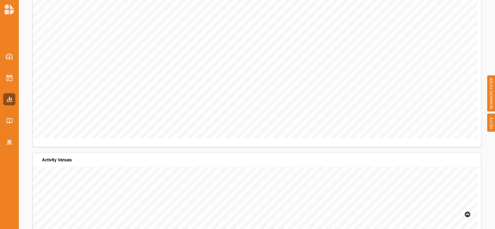
scroll to position [501, 0]
click at [6, 149] on div at bounding box center [9, 114] width 19 height 229
click at [9, 137] on div at bounding box center [9, 142] width 12 height 12
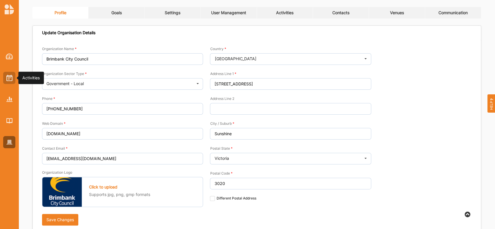
click at [12, 81] on div at bounding box center [9, 78] width 12 height 12
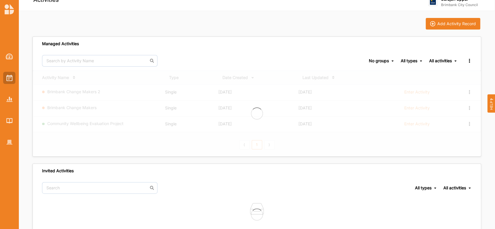
scroll to position [20, 0]
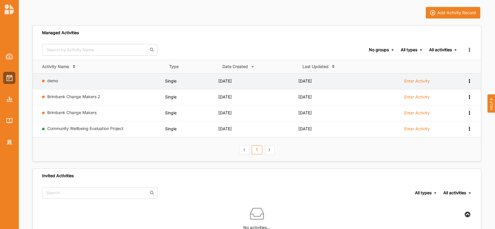
click at [422, 81] on label "Enter Activity" at bounding box center [417, 81] width 26 height 5
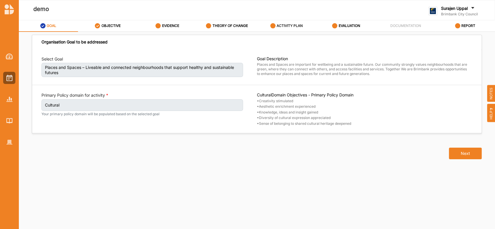
click at [286, 25] on label "ACTIVITY PLAN" at bounding box center [290, 25] width 26 height 5
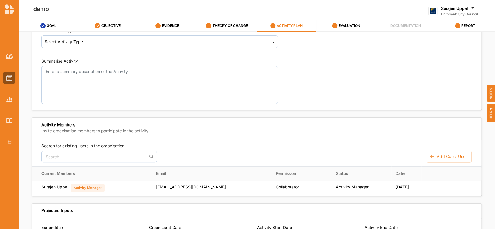
scroll to position [113, 0]
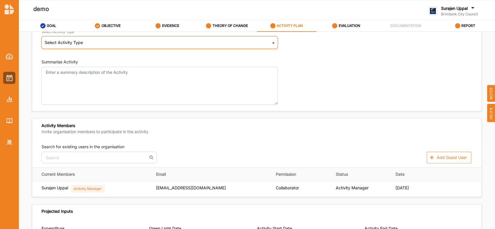
click at [265, 43] on div "Select Activity Type Cultural infrastructure development Acquisitions and Commi…" at bounding box center [159, 42] width 236 height 13
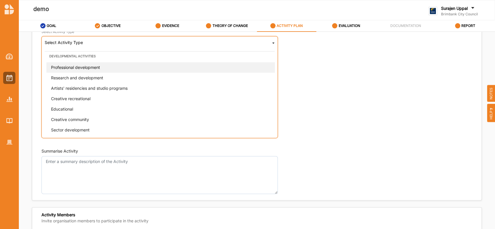
scroll to position [148, 0]
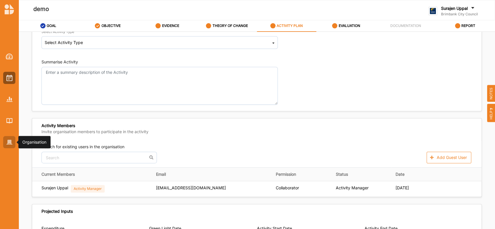
click at [9, 141] on img at bounding box center [9, 142] width 6 height 5
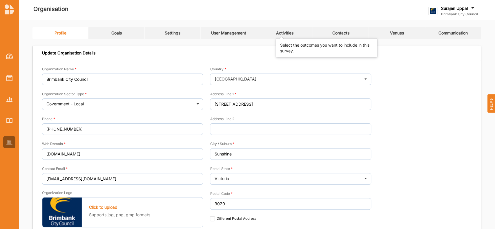
click at [279, 32] on div "Activities" at bounding box center [284, 32] width 17 height 5
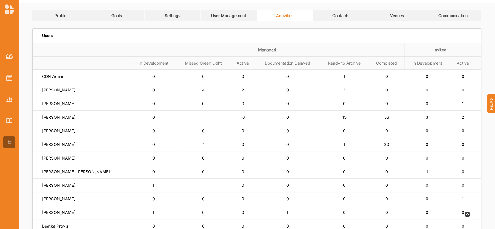
scroll to position [18, 0]
click at [53, 74] on label "CDN Admin" at bounding box center [53, 76] width 22 height 5
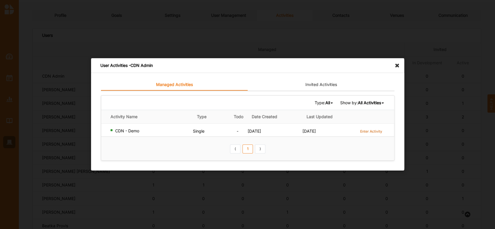
click at [371, 131] on label "Enter Activity" at bounding box center [371, 131] width 22 height 5
click at [398, 64] on icon at bounding box center [398, 62] width 9 height 9
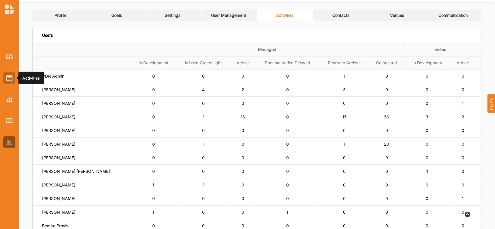
click at [11, 80] on img at bounding box center [9, 78] width 6 height 6
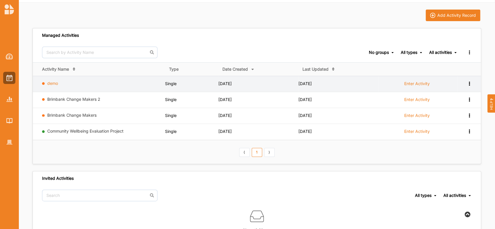
click at [51, 84] on link "demo" at bounding box center [52, 83] width 11 height 5
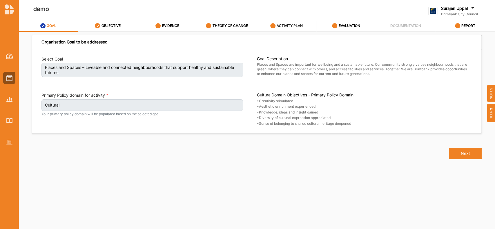
click at [293, 27] on label "ACTIVITY PLAN" at bounding box center [290, 25] width 26 height 5
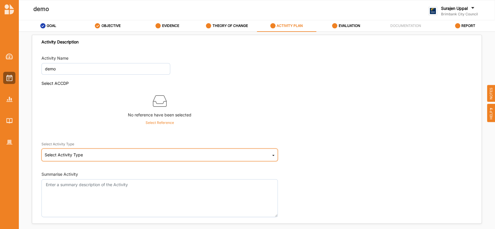
click at [68, 158] on div "Select Activity Type Cultural infrastructure development Acquisitions and Commi…" at bounding box center [159, 155] width 236 height 13
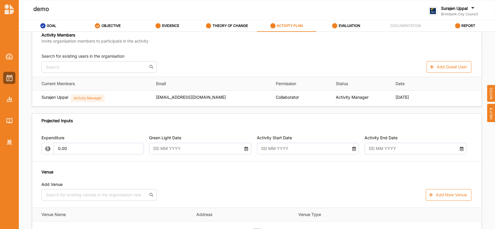
scroll to position [300, 0]
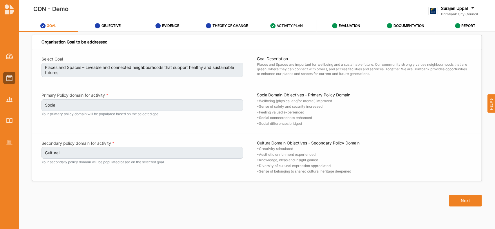
click at [286, 21] on div "ACTIVITY PLAN" at bounding box center [286, 26] width 33 height 10
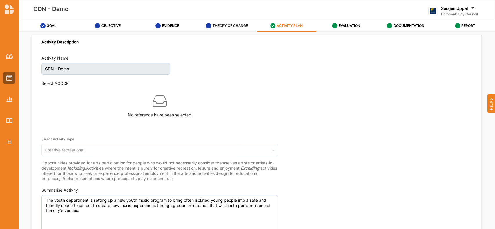
click at [226, 26] on label "THEORY OF CHANGE" at bounding box center [230, 25] width 35 height 5
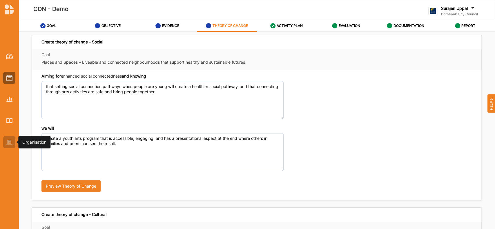
click at [7, 143] on img at bounding box center [9, 142] width 6 height 5
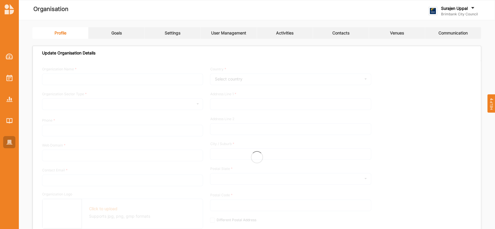
type input "Brimbank City Council"
type input "[PHONE_NUMBER]"
type input "[DOMAIN_NAME]"
type input "[EMAIL_ADDRESS][DOMAIN_NAME]"
type input "[STREET_ADDRESS]"
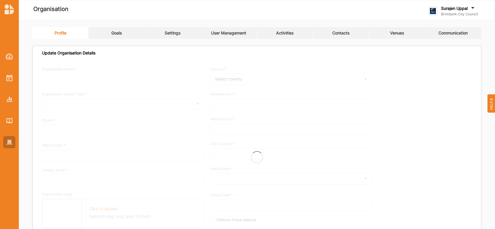
type input "Sunshine"
type input "3020"
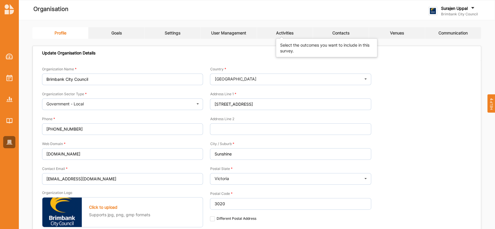
click at [291, 35] on div "Activities" at bounding box center [284, 32] width 17 height 5
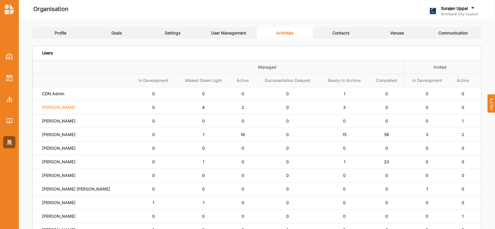
click at [54, 108] on label "[PERSON_NAME]" at bounding box center [58, 107] width 33 height 5
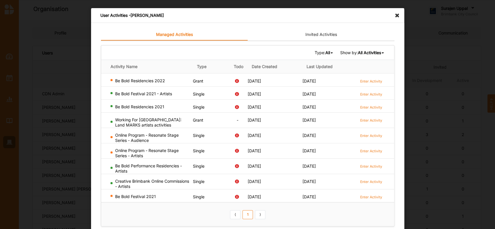
click at [325, 52] on b "All" at bounding box center [327, 52] width 5 height 5
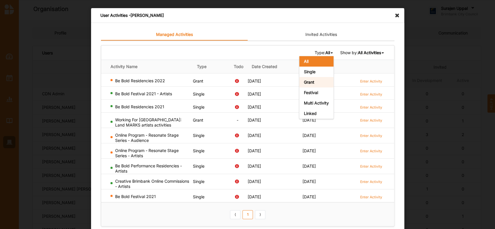
click at [313, 82] on div "Grant" at bounding box center [316, 82] width 34 height 10
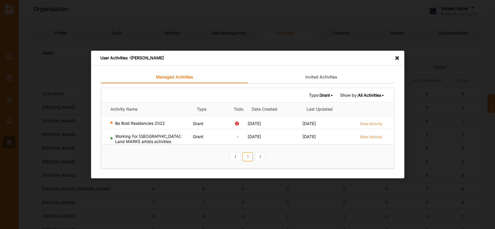
click at [397, 60] on icon at bounding box center [398, 55] width 9 height 9
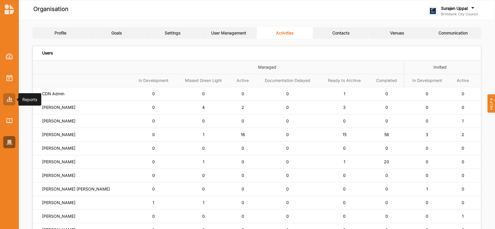
click at [9, 101] on img at bounding box center [9, 99] width 6 height 5
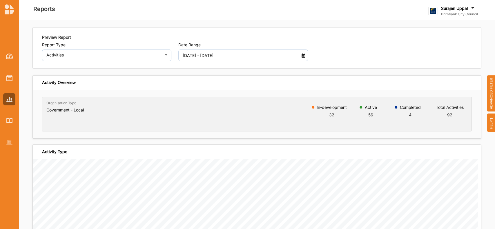
click at [491, 91] on span "ADVANCED FILTER" at bounding box center [491, 93] width 8 height 37
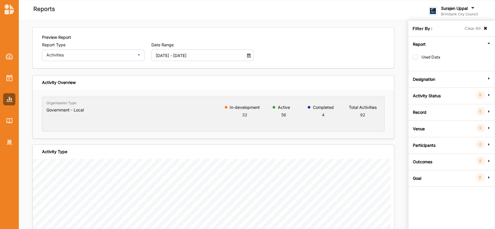
click at [488, 28] on div "Filter By : Clear All" at bounding box center [451, 29] width 86 height 16
click at [488, 111] on icon at bounding box center [488, 112] width 5 height 4
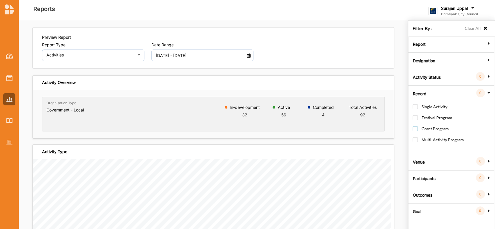
click at [416, 127] on label "Grant Program" at bounding box center [431, 131] width 36 height 11
checkbox input "true"
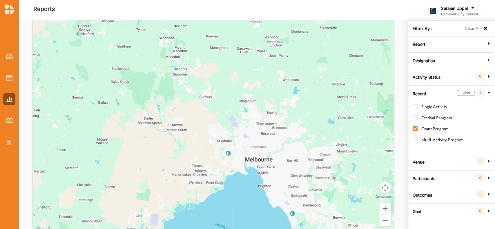
scroll to position [1596, 0]
